Goal: Information Seeking & Learning: Learn about a topic

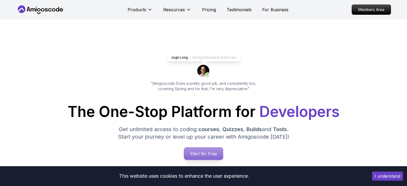
click at [199, 150] on p "Start for Free" at bounding box center [203, 154] width 39 height 12
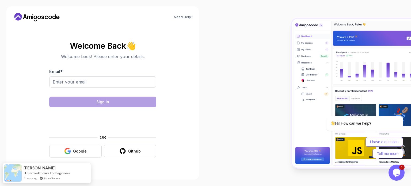
click at [86, 150] on div "Google" at bounding box center [80, 151] width 14 height 5
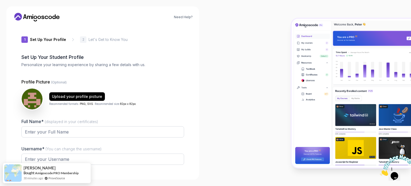
type input "sunnycougar12b0f"
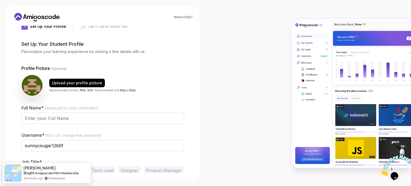
scroll to position [37, 0]
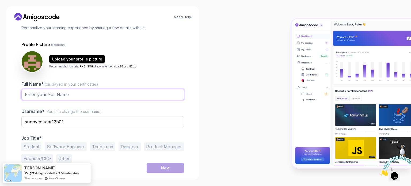
click at [84, 97] on input "Full Name* (displayed in your certificates)" at bounding box center [102, 94] width 163 height 11
type input "Nkotolane [PERSON_NAME]"
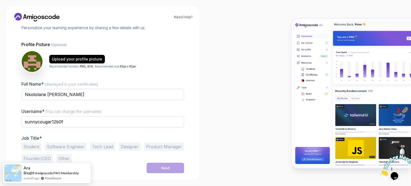
click at [28, 149] on button "Student" at bounding box center [31, 146] width 20 height 9
click at [162, 166] on div "Next" at bounding box center [165, 168] width 9 height 5
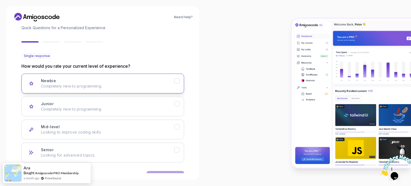
click at [97, 85] on p "Completely new to programming." at bounding box center [107, 86] width 133 height 5
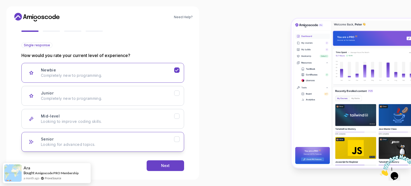
scroll to position [54, 0]
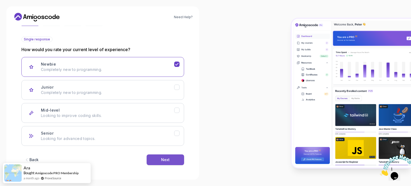
click at [159, 157] on button "Next" at bounding box center [165, 160] width 37 height 11
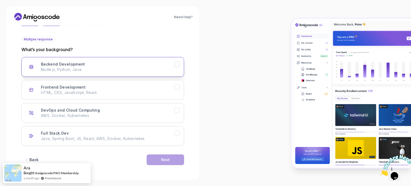
click at [100, 66] on div "Backend Development Node.js, Python, Java" at bounding box center [107, 67] width 133 height 11
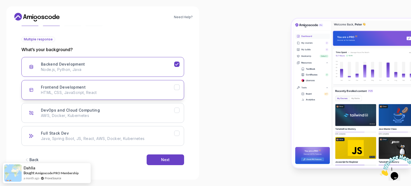
click at [88, 82] on button "Frontend Development HTML, CSS, JavaScript, React" at bounding box center [102, 90] width 163 height 20
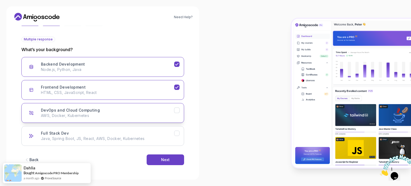
click at [130, 108] on div "DevOps and Cloud Computing AWS, Docker, Kubernetes" at bounding box center [107, 113] width 133 height 11
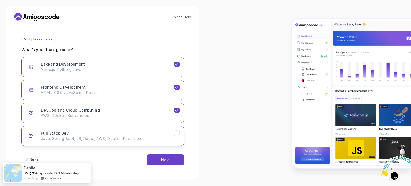
click at [150, 131] on div "Full Stack Dev Java, Spring Boot, JS, React, AWS, Docker, Kubernetes" at bounding box center [107, 136] width 133 height 11
click at [163, 157] on div "Next" at bounding box center [165, 159] width 9 height 5
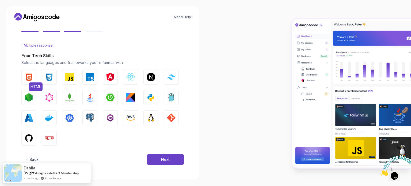
click at [31, 78] on img "button" at bounding box center [29, 77] width 9 height 9
click at [42, 80] on div "HTML CSS JavaScript TypeScript Angular React.js Next.js Tailwind CSS Node.js Gr…" at bounding box center [102, 108] width 163 height 76
click at [52, 76] on img "button" at bounding box center [49, 77] width 9 height 9
click at [66, 76] on img "button" at bounding box center [69, 77] width 9 height 9
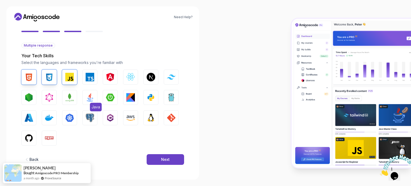
click at [88, 99] on img "button" at bounding box center [90, 97] width 9 height 9
click at [28, 137] on img "button" at bounding box center [29, 138] width 9 height 9
click at [133, 117] on img "button" at bounding box center [130, 118] width 9 height 9
click at [132, 118] on img "button" at bounding box center [130, 118] width 9 height 9
click at [170, 117] on img "button" at bounding box center [171, 118] width 9 height 9
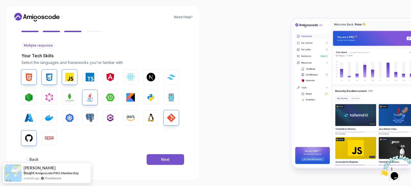
click at [169, 157] on div "Next" at bounding box center [165, 159] width 9 height 5
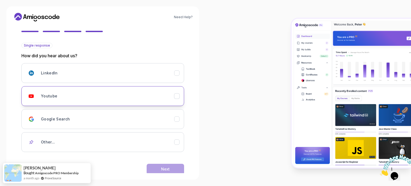
click at [75, 99] on div "Youtube" at bounding box center [107, 96] width 133 height 11
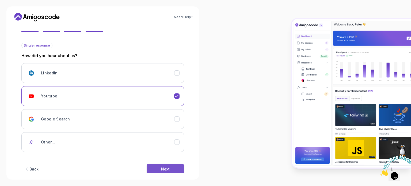
click at [174, 166] on button "Next" at bounding box center [165, 169] width 37 height 11
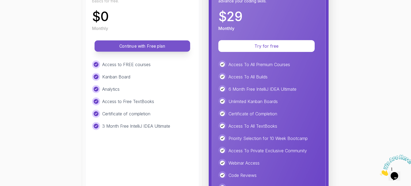
scroll to position [134, 0]
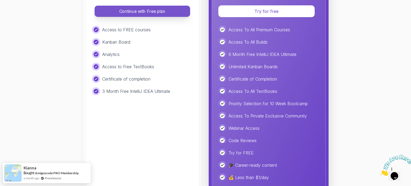
click at [125, 14] on button "Continue with Free plan" at bounding box center [143, 11] width 96 height 11
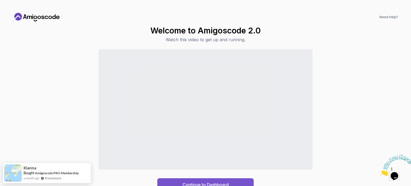
click at [242, 182] on button "Continue to Dashboard" at bounding box center [205, 184] width 96 height 13
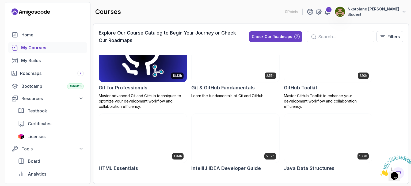
scroll to position [241, 0]
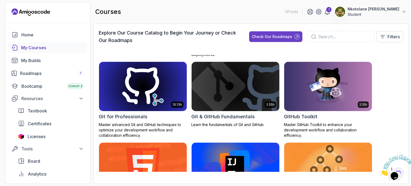
click at [147, 104] on img at bounding box center [143, 87] width 92 height 52
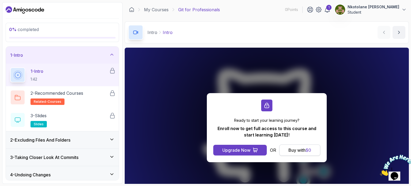
click at [290, 152] on div "Buy with $ 0" at bounding box center [300, 150] width 23 height 6
click at [299, 150] on div "Buy with $ 0" at bounding box center [300, 150] width 23 height 6
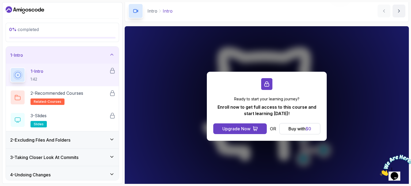
scroll to position [61, 0]
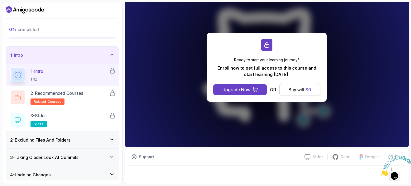
click at [294, 91] on div "Buy with $ 0" at bounding box center [300, 90] width 23 height 6
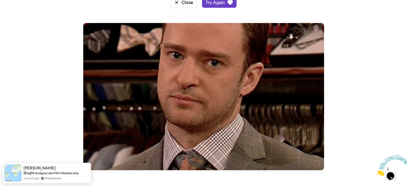
scroll to position [73, 0]
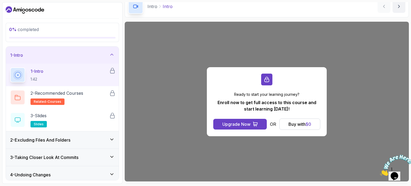
scroll to position [61, 0]
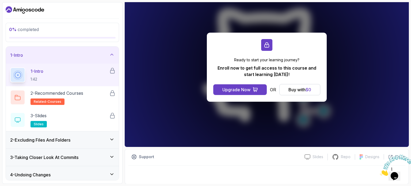
click at [80, 142] on div "2 - Excluding Files And Folders" at bounding box center [62, 140] width 104 height 6
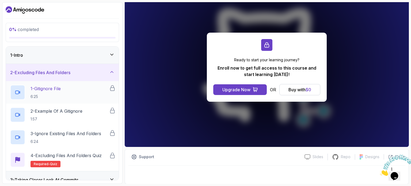
click at [65, 91] on div "1 - Gitignore File 6:25" at bounding box center [59, 92] width 99 height 15
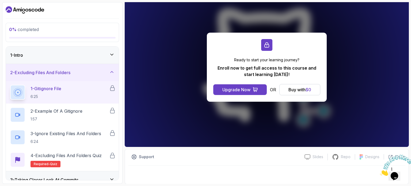
click at [65, 91] on div "1 - Gitignore File 6:25" at bounding box center [59, 92] width 99 height 15
click at [64, 91] on div "1 - Gitignore File 6:25" at bounding box center [59, 92] width 99 height 15
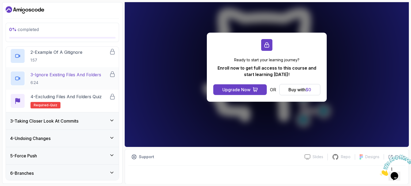
scroll to position [35, 0]
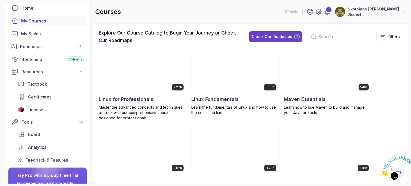
scroll to position [801, 0]
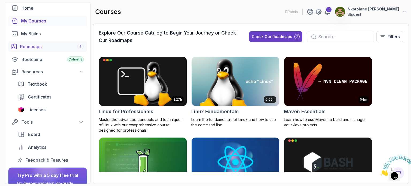
click at [55, 42] on link "Roadmaps 7" at bounding box center [47, 46] width 79 height 11
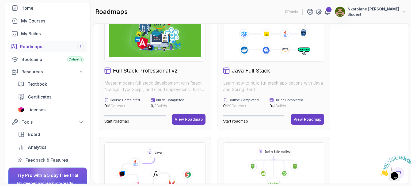
scroll to position [54, 0]
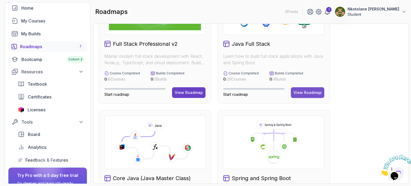
click at [307, 92] on div "View Roadmap" at bounding box center [308, 92] width 28 height 5
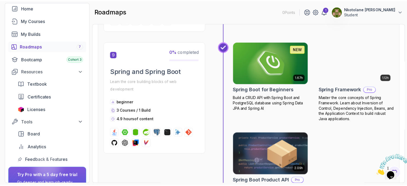
scroll to position [966, 0]
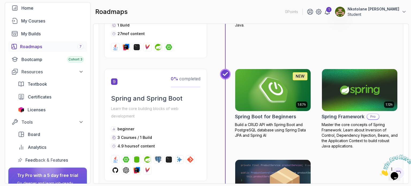
click at [281, 82] on img at bounding box center [273, 90] width 79 height 44
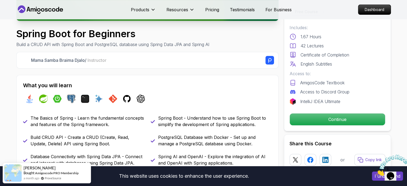
scroll to position [214, 0]
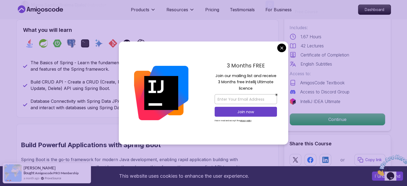
click at [276, 49] on div "3 Months FREE Join our mailing list and receive 3 Months free Intellij Ultimate…" at bounding box center [246, 93] width 85 height 103
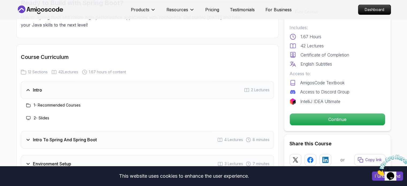
scroll to position [696, 0]
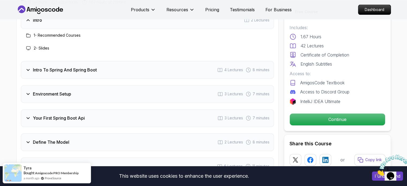
click at [164, 66] on div "Intro To Spring And Spring Boot 4 Lectures 8 minutes" at bounding box center [147, 70] width 253 height 18
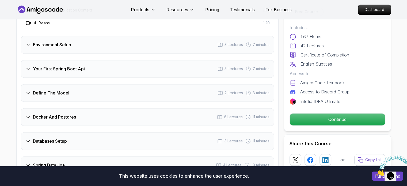
scroll to position [777, 0]
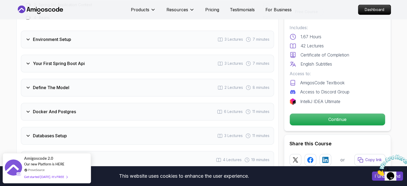
click at [70, 60] on h3 "Your First Spring Boot Api" at bounding box center [59, 63] width 52 height 6
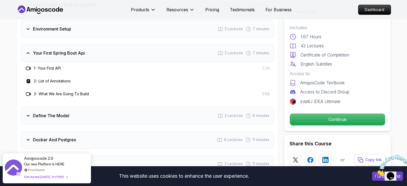
scroll to position [696, 0]
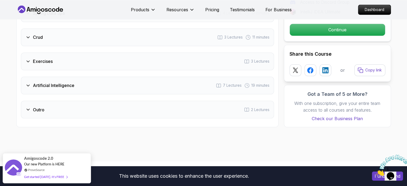
click at [85, 36] on div "Crud 3 Lectures 11 minutes" at bounding box center [147, 37] width 253 height 18
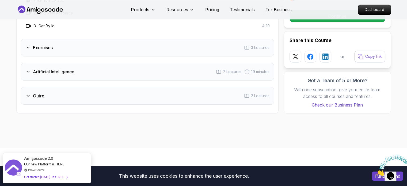
scroll to position [926, 0]
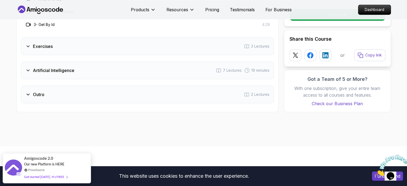
click at [80, 40] on div "Exercises 3 Lectures" at bounding box center [147, 46] width 253 height 18
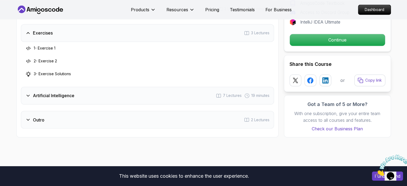
scroll to position [872, 0]
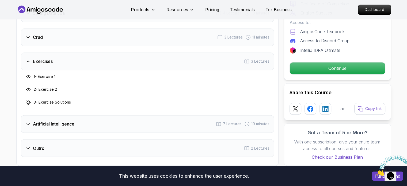
click at [86, 115] on div "Artificial Intelligence 7 Lectures 19 minutes" at bounding box center [147, 124] width 253 height 18
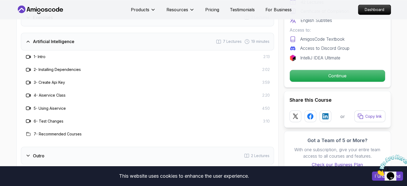
scroll to position [926, 0]
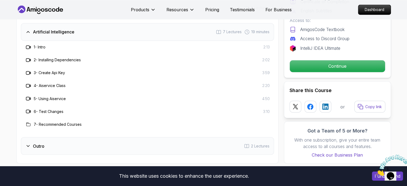
click at [71, 137] on div "Outro 2 Lectures" at bounding box center [147, 146] width 253 height 18
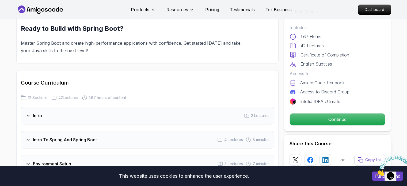
scroll to position [616, 0]
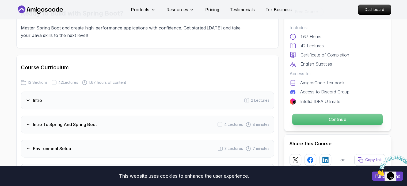
click at [319, 118] on p "Continue" at bounding box center [337, 119] width 91 height 11
